Goal: Task Accomplishment & Management: Use online tool/utility

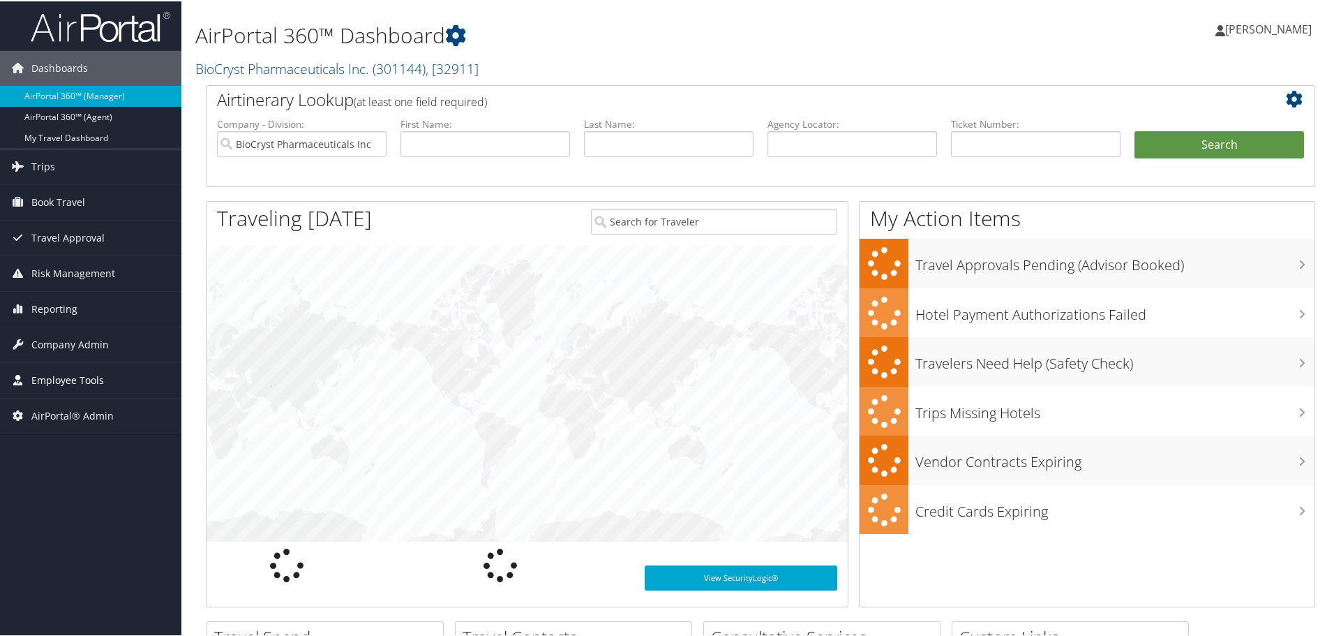
click at [56, 376] on span "Employee Tools" at bounding box center [67, 378] width 73 height 35
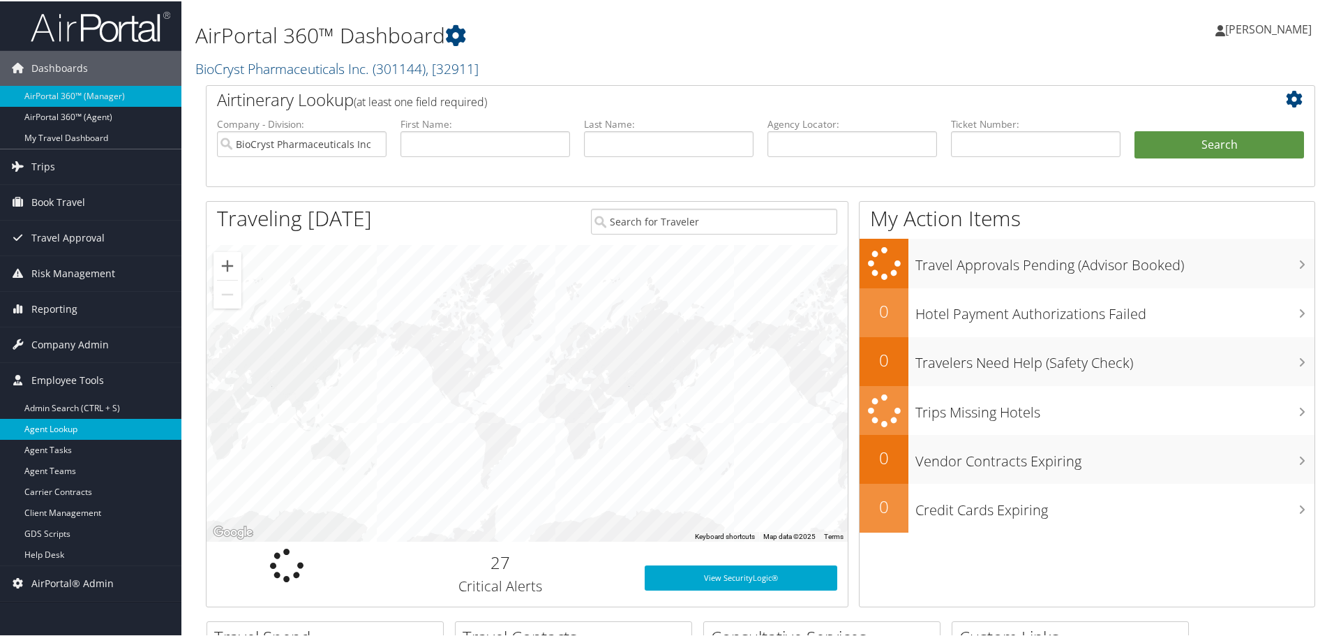
click at [62, 423] on link "Agent Lookup" at bounding box center [90, 427] width 181 height 21
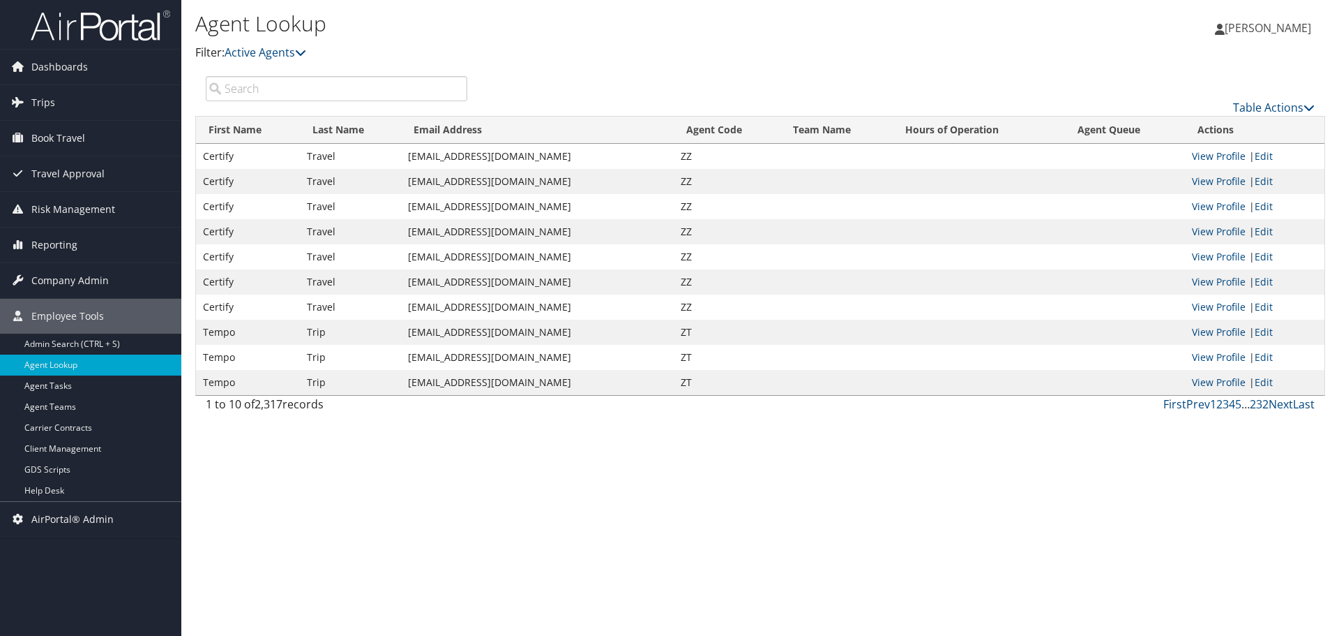
click at [286, 86] on input "search" at bounding box center [337, 88] width 262 height 25
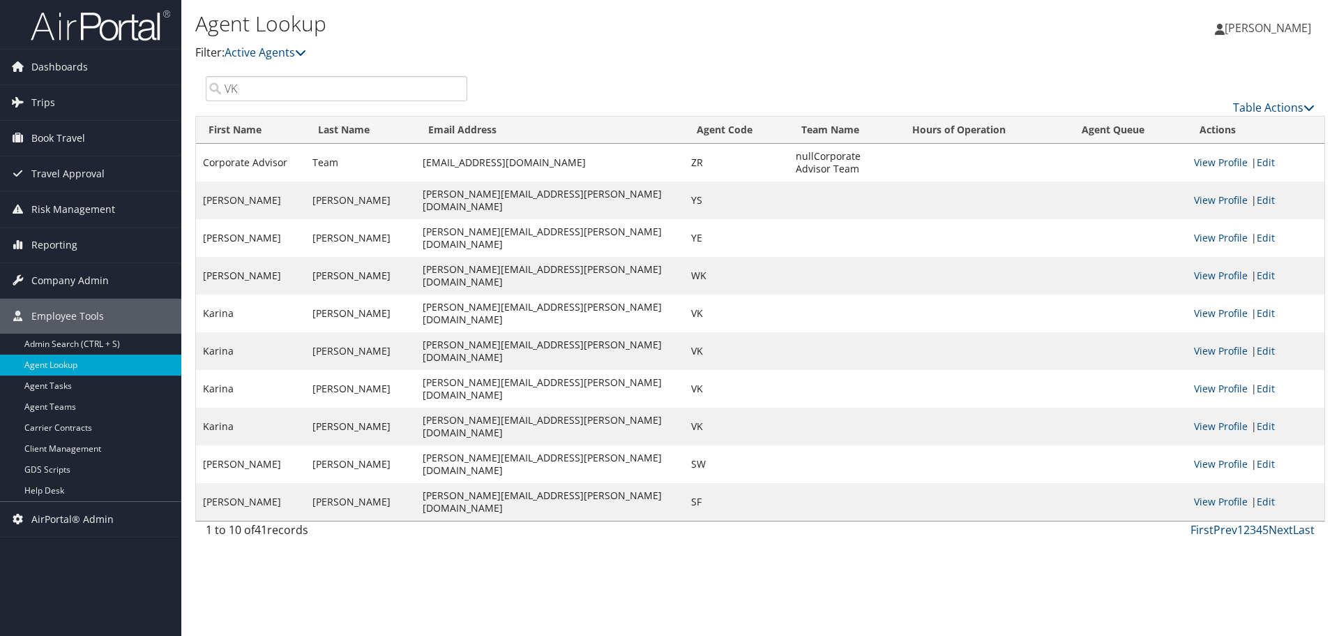
type input "VK"
